Goal: Task Accomplishment & Management: Use online tool/utility

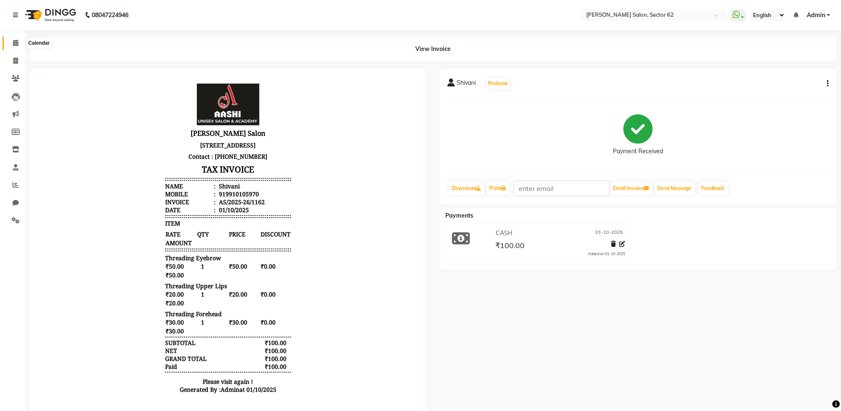
click at [15, 46] on span at bounding box center [15, 43] width 15 height 10
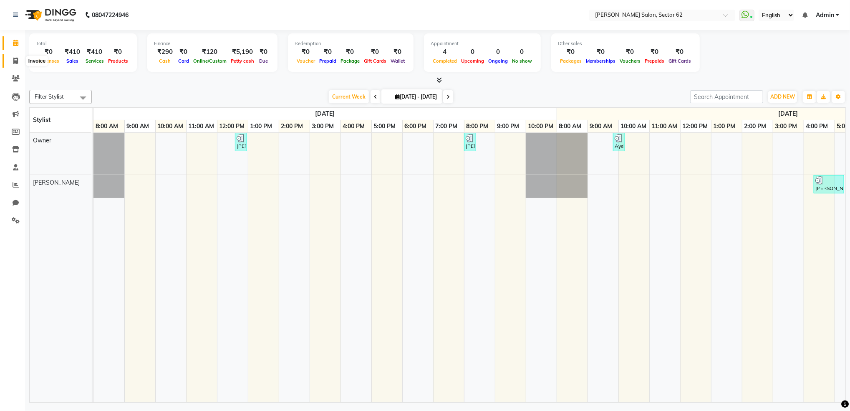
click at [13, 62] on icon at bounding box center [15, 61] width 5 height 6
select select "service"
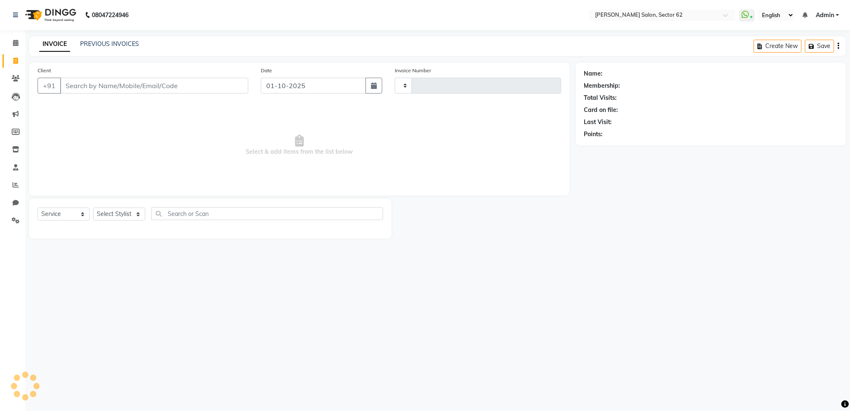
type input "1163"
select select "8124"
select select "82265"
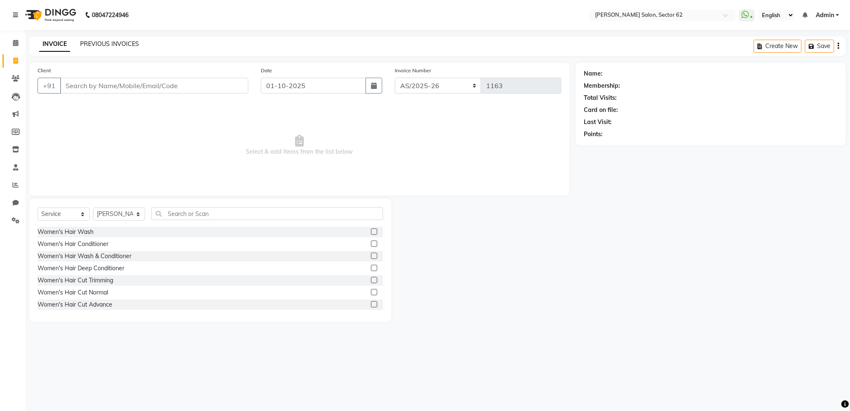
click at [87, 47] on link "PREVIOUS INVOICES" at bounding box center [109, 44] width 59 height 8
